Goal: Information Seeking & Learning: Find specific fact

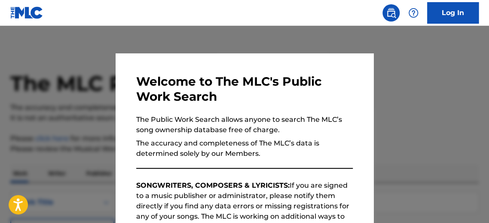
drag, startPoint x: 0, startPoint y: 0, endPoint x: 427, endPoint y: 145, distance: 450.8
click at [427, 145] on div at bounding box center [244, 137] width 489 height 223
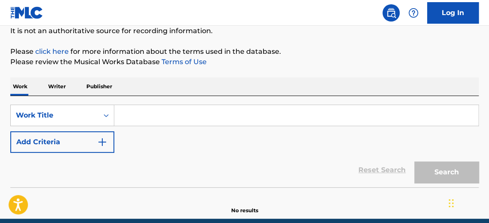
scroll to position [92, 0]
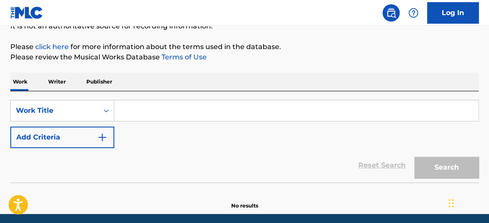
click at [193, 111] on input "Search Form" at bounding box center [296, 110] width 364 height 21
click at [191, 111] on input "Search Form" at bounding box center [296, 110] width 364 height 21
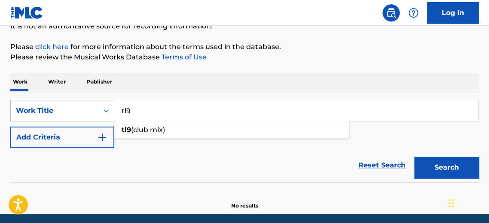
type input "tl9"
click at [102, 143] on button "Add Criteria" at bounding box center [62, 137] width 104 height 22
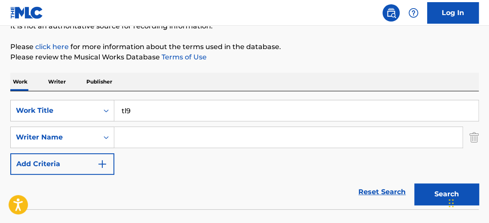
click at [141, 143] on input "Search Form" at bounding box center [288, 137] width 348 height 21
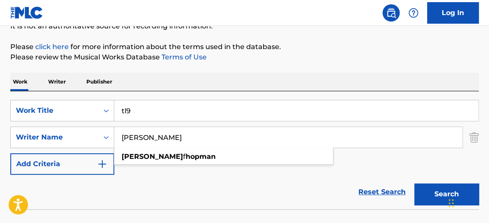
type input "[PERSON_NAME]"
click at [415, 183] on button "Search" at bounding box center [447, 194] width 65 height 22
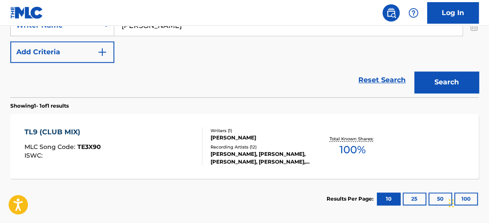
scroll to position [206, 0]
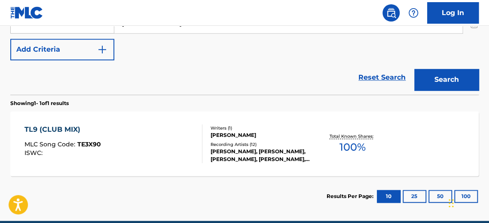
click at [375, 142] on div "Total Known Shares: 100 %" at bounding box center [353, 144] width 78 height 26
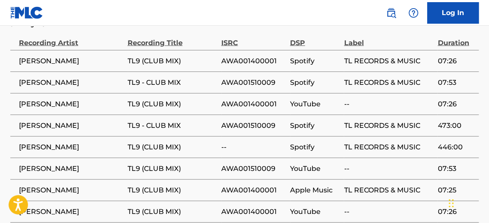
scroll to position [563, 0]
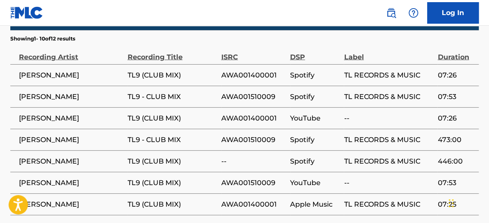
click at [245, 70] on span "AWA001400001" at bounding box center [254, 75] width 65 height 10
copy span "AWA001400001"
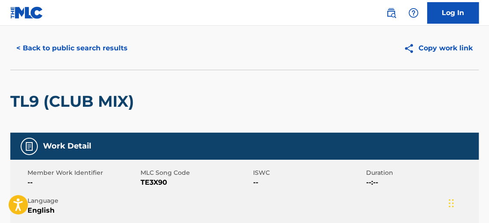
scroll to position [0, 0]
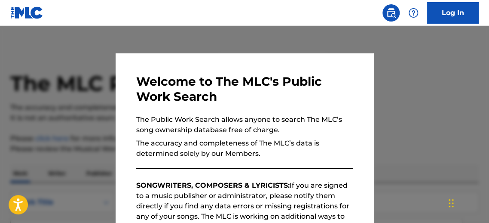
scroll to position [244, 0]
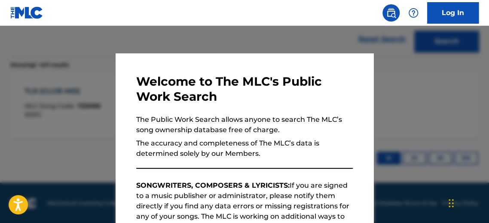
drag, startPoint x: 115, startPoint y: 34, endPoint x: 206, endPoint y: 54, distance: 92.4
click at [118, 35] on div at bounding box center [244, 137] width 489 height 223
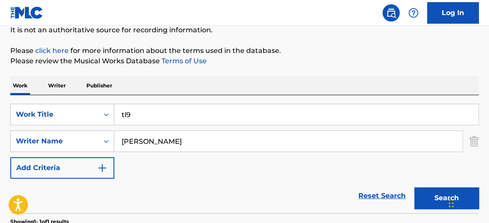
scroll to position [89, 0]
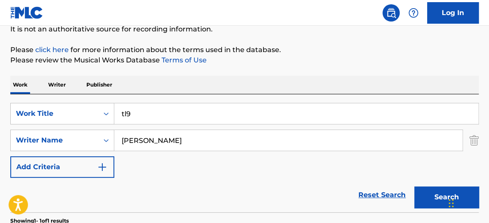
drag, startPoint x: 124, startPoint y: 113, endPoint x: 228, endPoint y: 123, distance: 104.6
click at [215, 123] on input "tl9" at bounding box center [296, 113] width 364 height 21
click at [428, 193] on button "Search" at bounding box center [447, 197] width 65 height 22
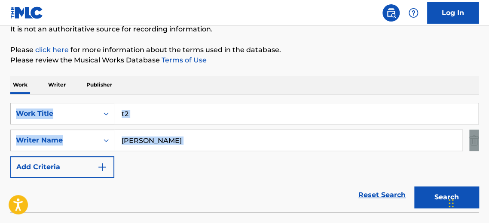
drag, startPoint x: 488, startPoint y: 87, endPoint x: 484, endPoint y: 113, distance: 26.2
click at [485, 132] on div "The MLC Public Work Search The accuracy and completeness of The MLC's data is d…" at bounding box center [244, 99] width 489 height 280
drag, startPoint x: 125, startPoint y: 113, endPoint x: 125, endPoint y: 96, distance: 17.2
click at [125, 113] on input "t2" at bounding box center [296, 113] width 364 height 21
drag, startPoint x: 144, startPoint y: 111, endPoint x: 130, endPoint y: 112, distance: 13.9
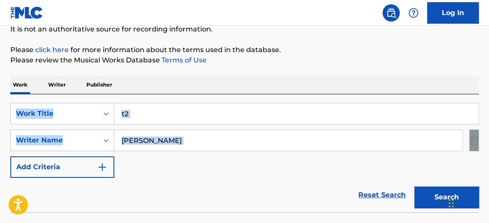
click at [143, 111] on input "t2" at bounding box center [296, 113] width 364 height 21
click at [130, 112] on input "t2" at bounding box center [296, 113] width 364 height 21
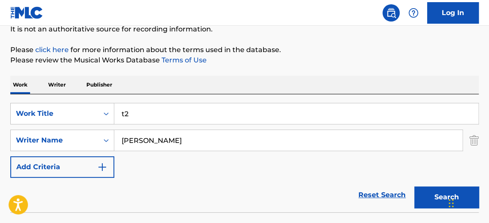
click at [125, 112] on input "t2" at bounding box center [296, 113] width 364 height 21
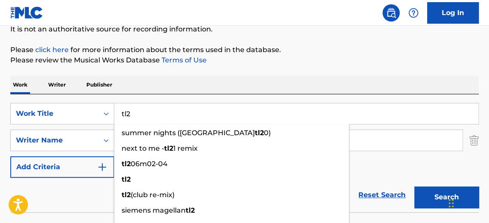
type input "tl2"
click at [415, 186] on button "Search" at bounding box center [447, 197] width 65 height 22
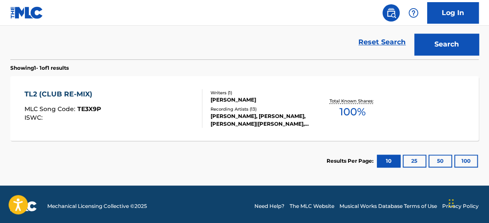
scroll to position [245, 0]
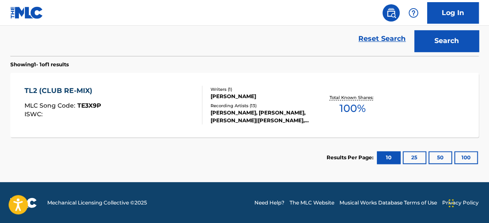
click at [348, 107] on span "100 %" at bounding box center [353, 108] width 26 height 15
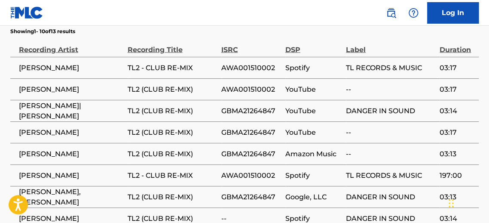
scroll to position [571, 0]
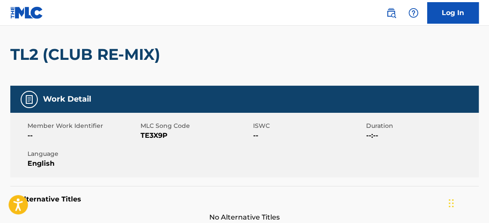
scroll to position [0, 0]
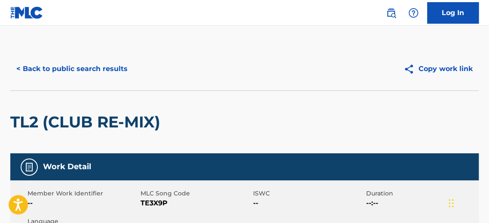
click at [118, 72] on button "< Back to public search results" at bounding box center [71, 69] width 123 height 22
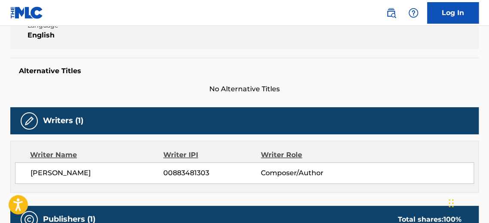
scroll to position [244, 0]
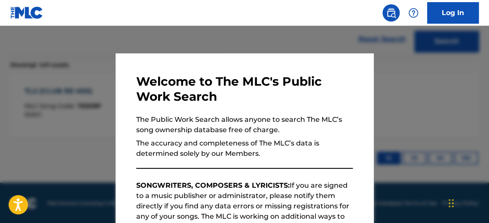
drag, startPoint x: 444, startPoint y: 75, endPoint x: 485, endPoint y: 75, distance: 40.9
click at [445, 75] on div at bounding box center [244, 137] width 489 height 223
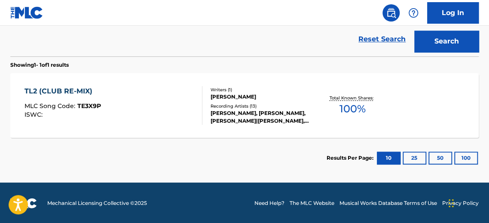
drag, startPoint x: 488, startPoint y: 119, endPoint x: 492, endPoint y: 99, distance: 19.9
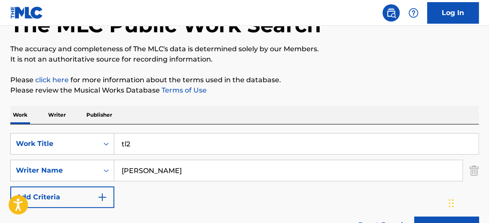
scroll to position [66, 0]
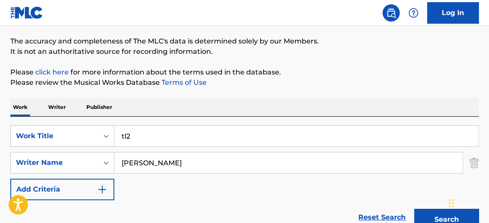
drag, startPoint x: 138, startPoint y: 132, endPoint x: 22, endPoint y: 70, distance: 131.4
click at [44, 89] on div "The MLC Public Work Search The accuracy and completeness of The MLC's data is d…" at bounding box center [244, 168] width 489 height 375
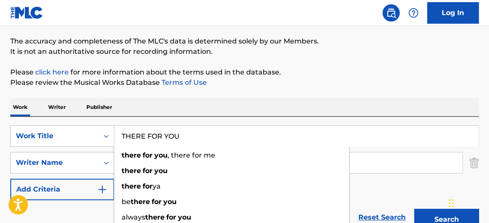
type input "THERE FOR YOU"
click at [415, 209] on button "Search" at bounding box center [447, 220] width 65 height 22
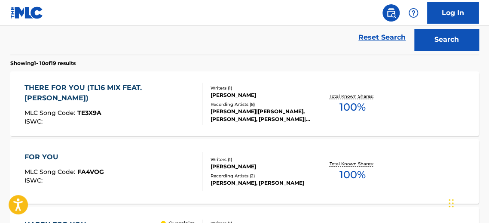
scroll to position [248, 0]
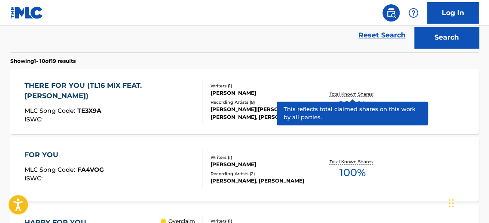
click at [371, 94] on p "Total Known Shares:" at bounding box center [353, 94] width 46 height 6
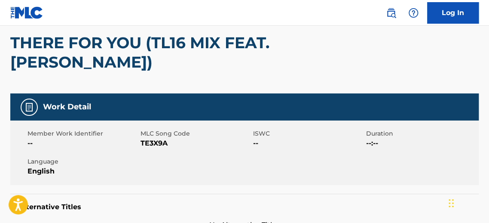
scroll to position [33, 0]
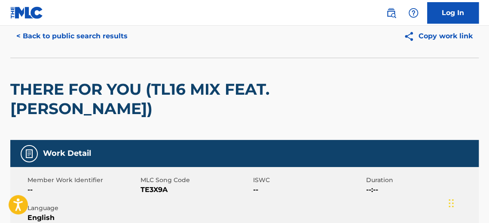
click at [40, 34] on button "< Back to public search results" at bounding box center [71, 36] width 123 height 22
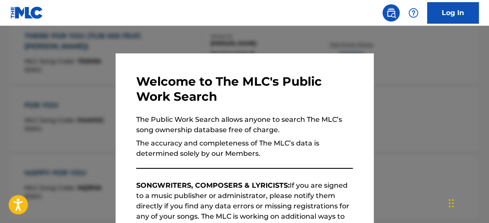
drag, startPoint x: 460, startPoint y: 98, endPoint x: 467, endPoint y: 98, distance: 6.5
click at [463, 98] on div at bounding box center [244, 137] width 489 height 223
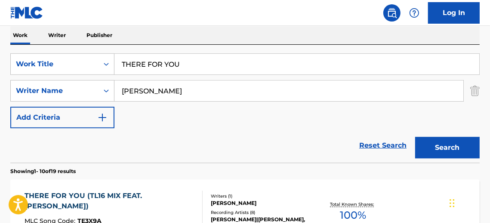
scroll to position [140, 0]
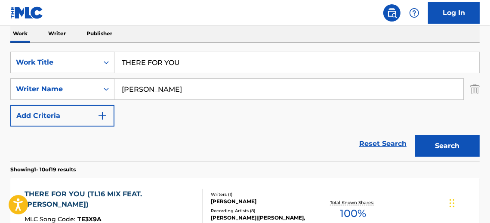
click at [447, 156] on button "Search" at bounding box center [447, 146] width 65 height 22
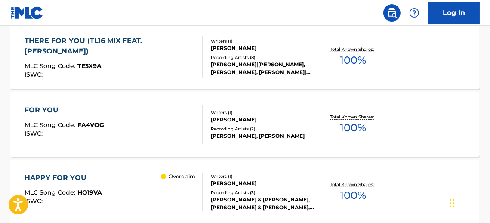
scroll to position [293, 0]
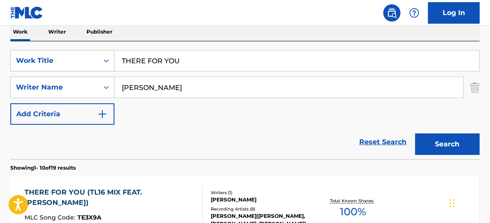
scroll to position [53, 0]
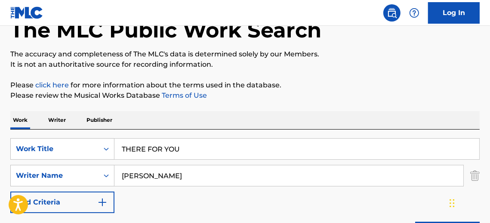
click at [86, 138] on div "SearchWithCriteriab1c2490e-151a-43f5-864d-fceb5fbd3508 Work Title THERE FOR YOU" at bounding box center [244, 149] width 469 height 22
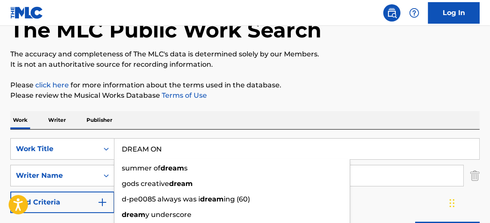
type input "DREAM ON"
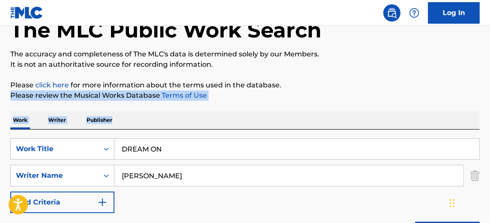
drag, startPoint x: 489, startPoint y: 85, endPoint x: 489, endPoint y: 115, distance: 29.7
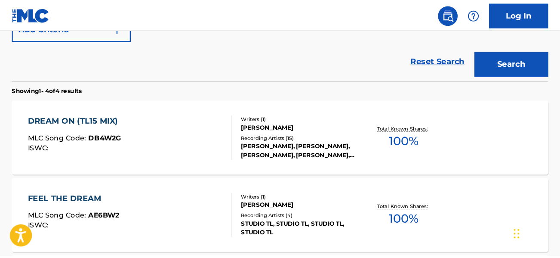
scroll to position [235, 0]
